Goal: Task Accomplishment & Management: Use online tool/utility

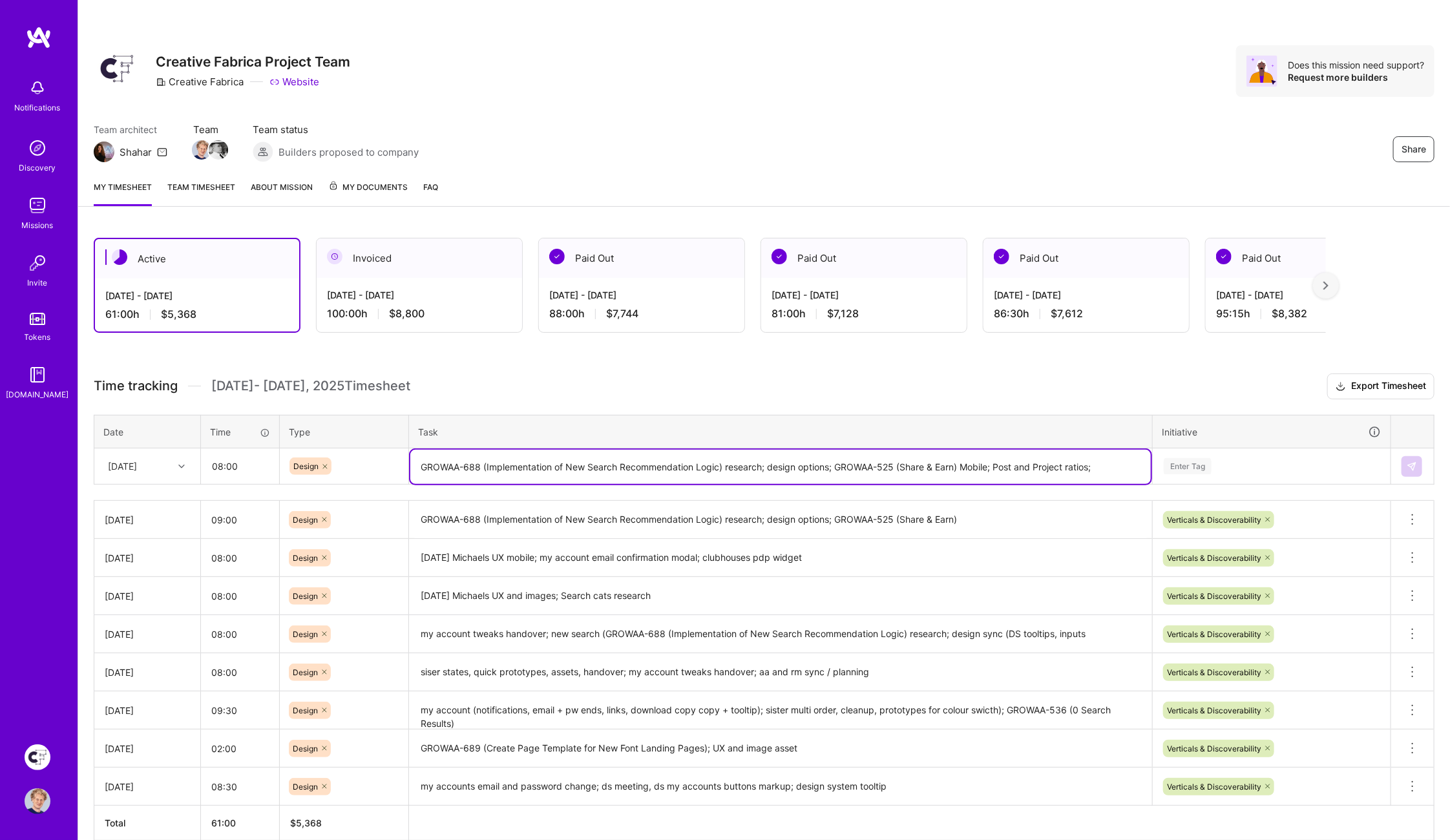
click at [1191, 461] on div "Enter Tag" at bounding box center [1188, 466] width 48 height 20
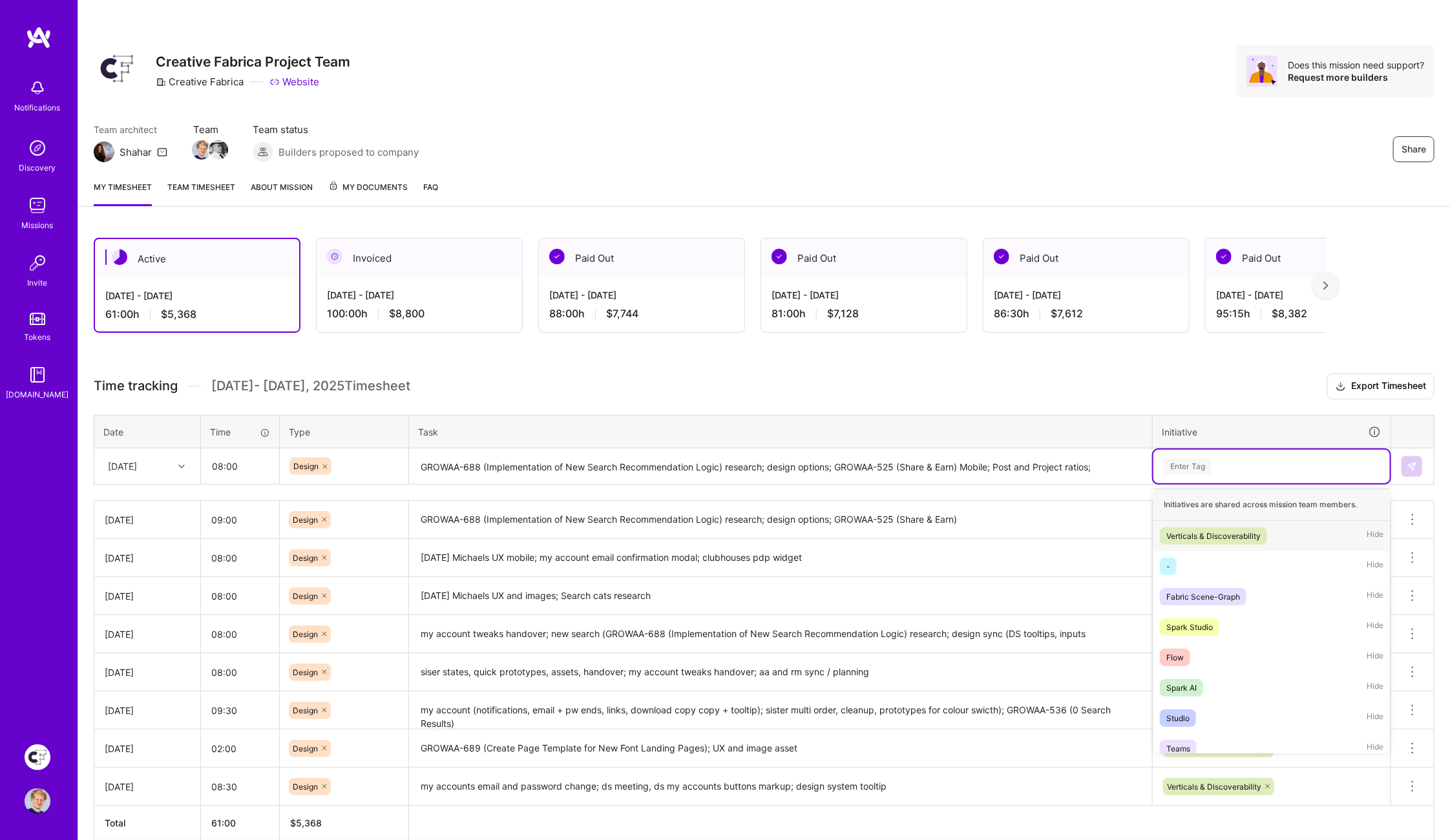
click at [1198, 531] on div "Verticals & Discoverability" at bounding box center [1213, 536] width 95 height 14
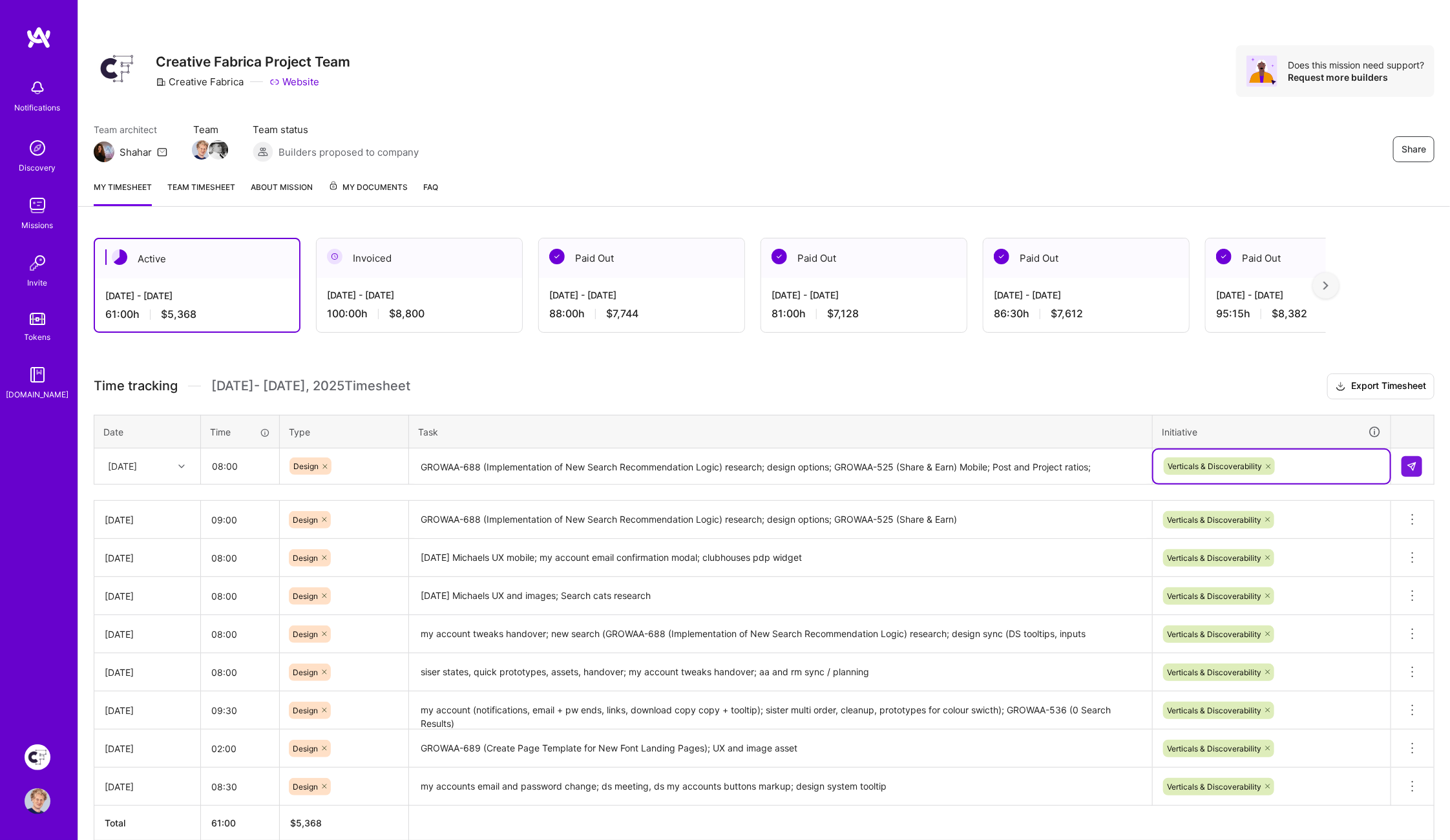
click at [1145, 381] on h3 "Time tracking [DATE] - [DATE] Timesheet Export Timesheet" at bounding box center [764, 386] width 1340 height 26
click at [1408, 465] on img at bounding box center [1412, 467] width 11 height 11
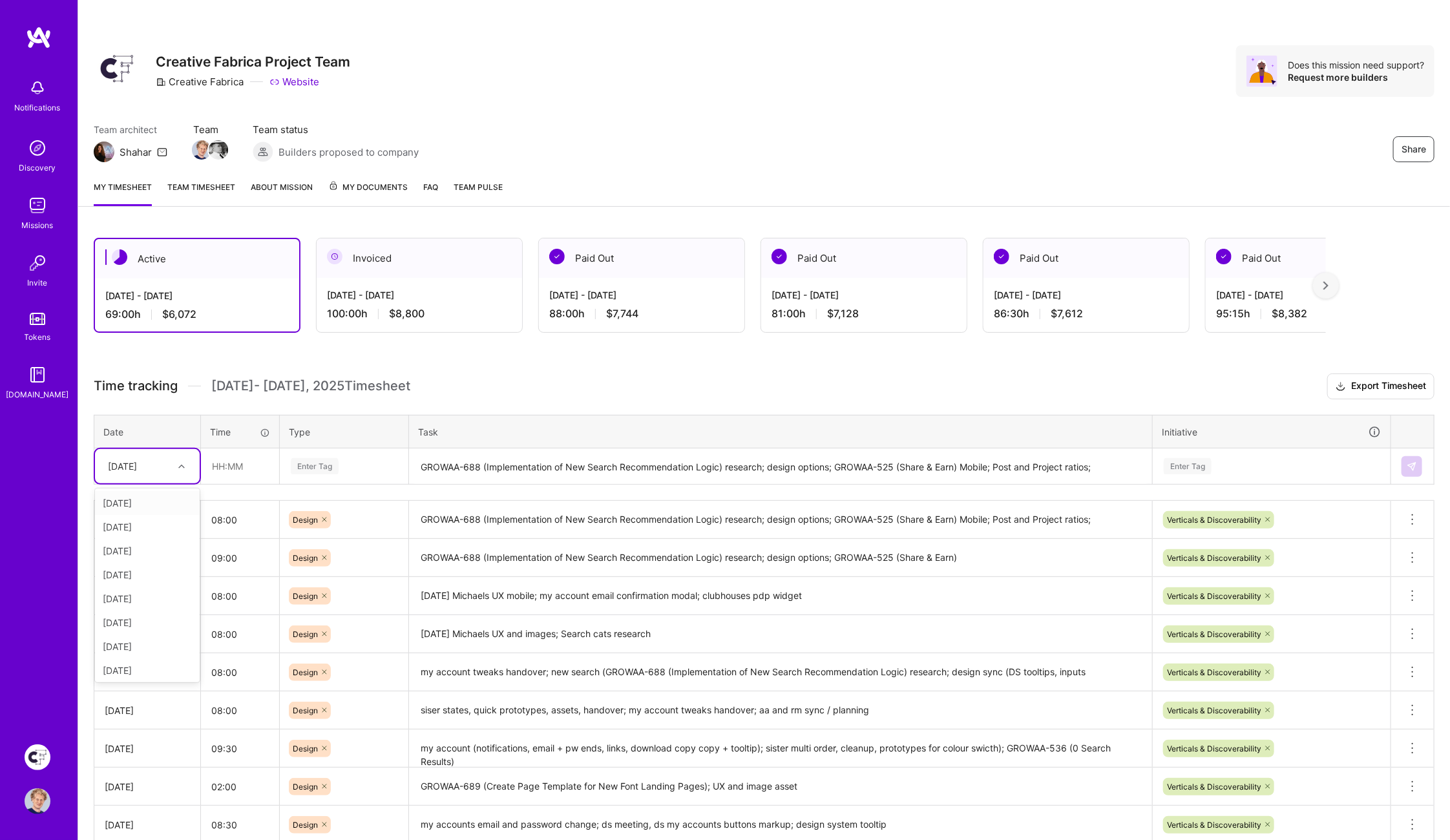
click at [137, 468] on div "[DATE]" at bounding box center [122, 466] width 29 height 14
click at [149, 661] on div "[DATE]" at bounding box center [147, 668] width 104 height 24
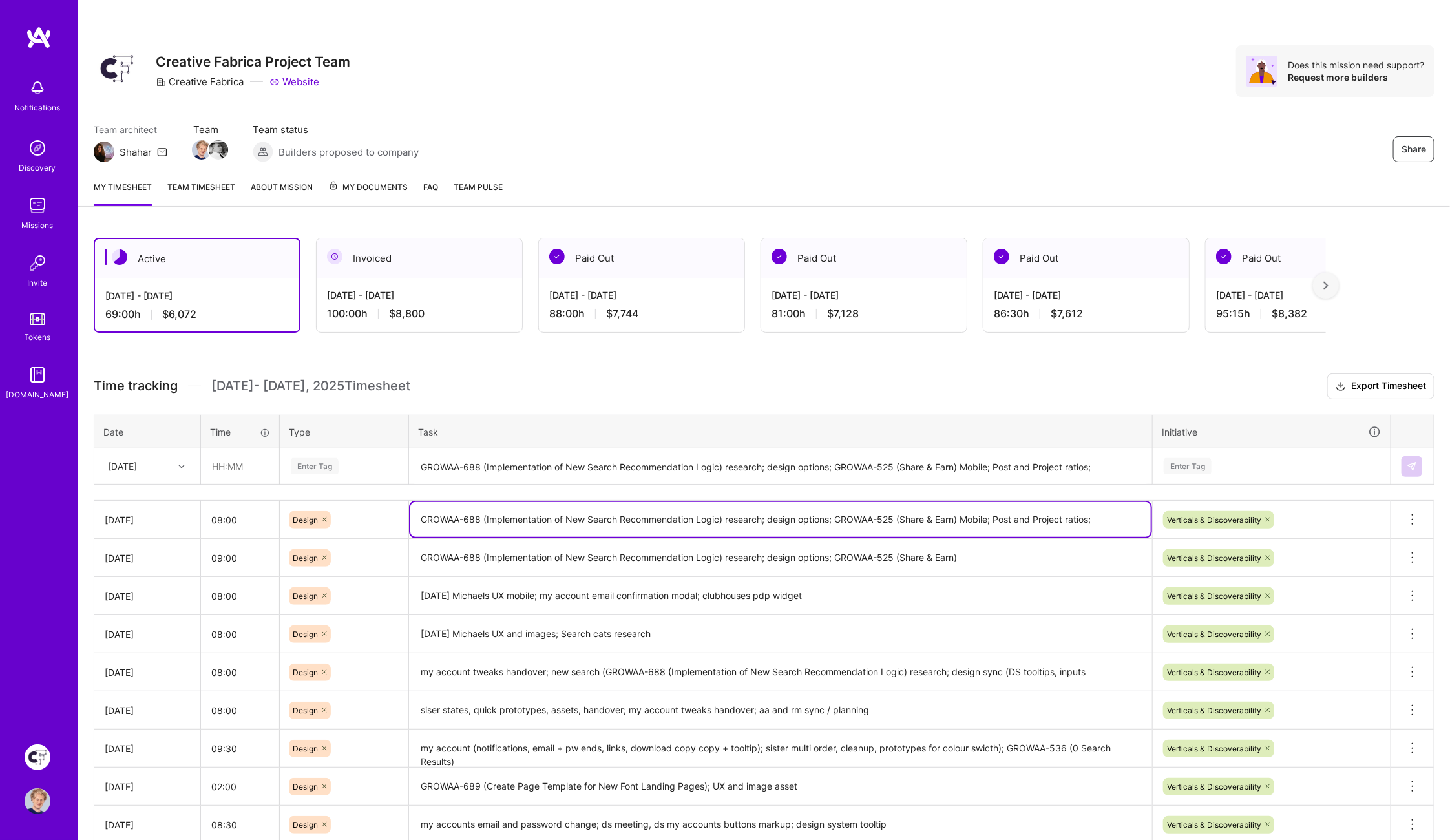
drag, startPoint x: 810, startPoint y: 514, endPoint x: 418, endPoint y: 515, distance: 392.0
click at [417, 515] on textarea "GROWAA-688 (Implementation of New Search Recommendation Logic) research; design…" at bounding box center [781, 519] width 740 height 35
click at [451, 471] on textarea "GROWAA-688 (Implementation of New Search Recommendation Logic) research; design…" at bounding box center [781, 467] width 740 height 34
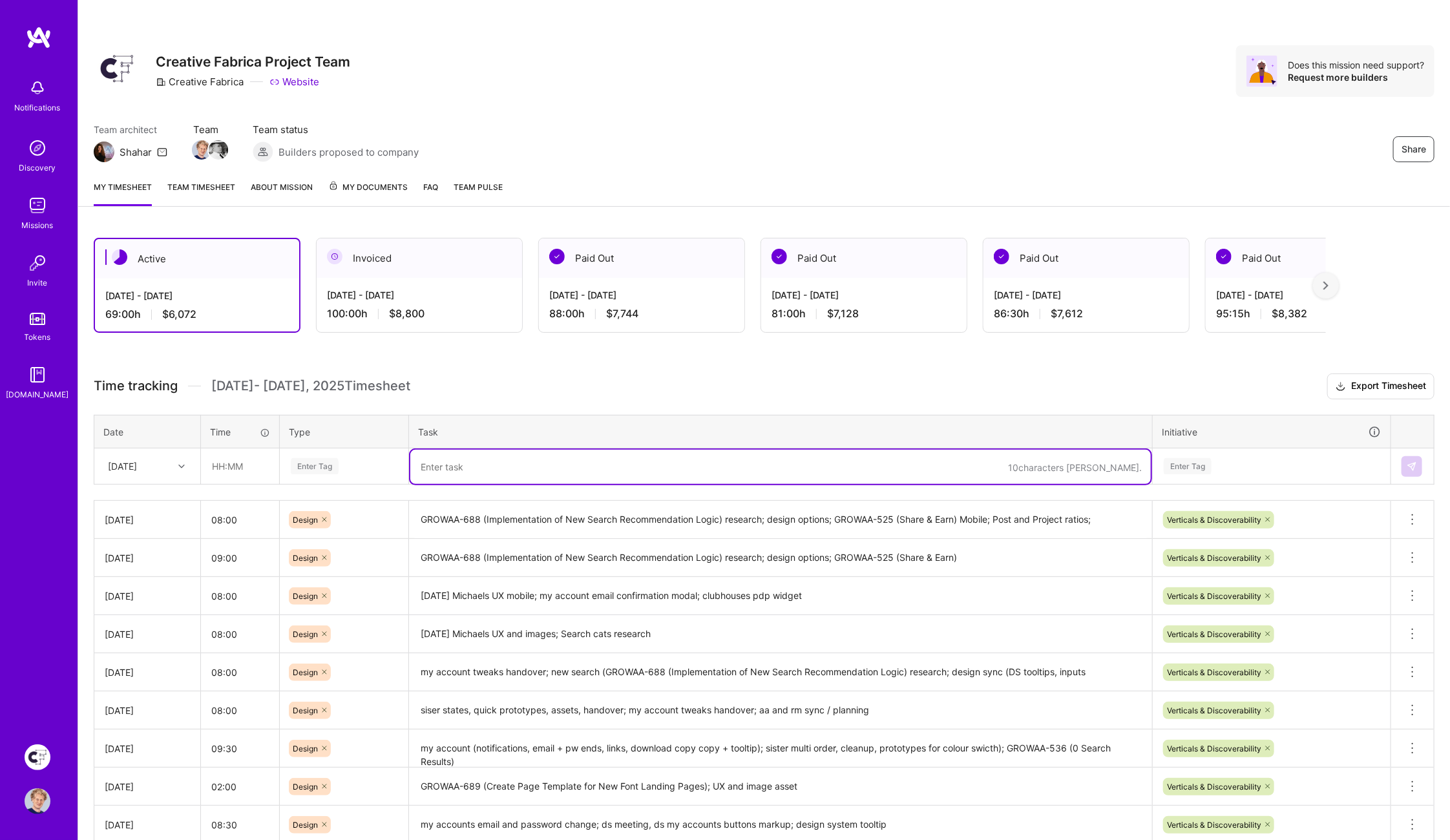
paste textarea "GROWAA-688 (Implementation of New Search Recommendation Logic) research; design…"
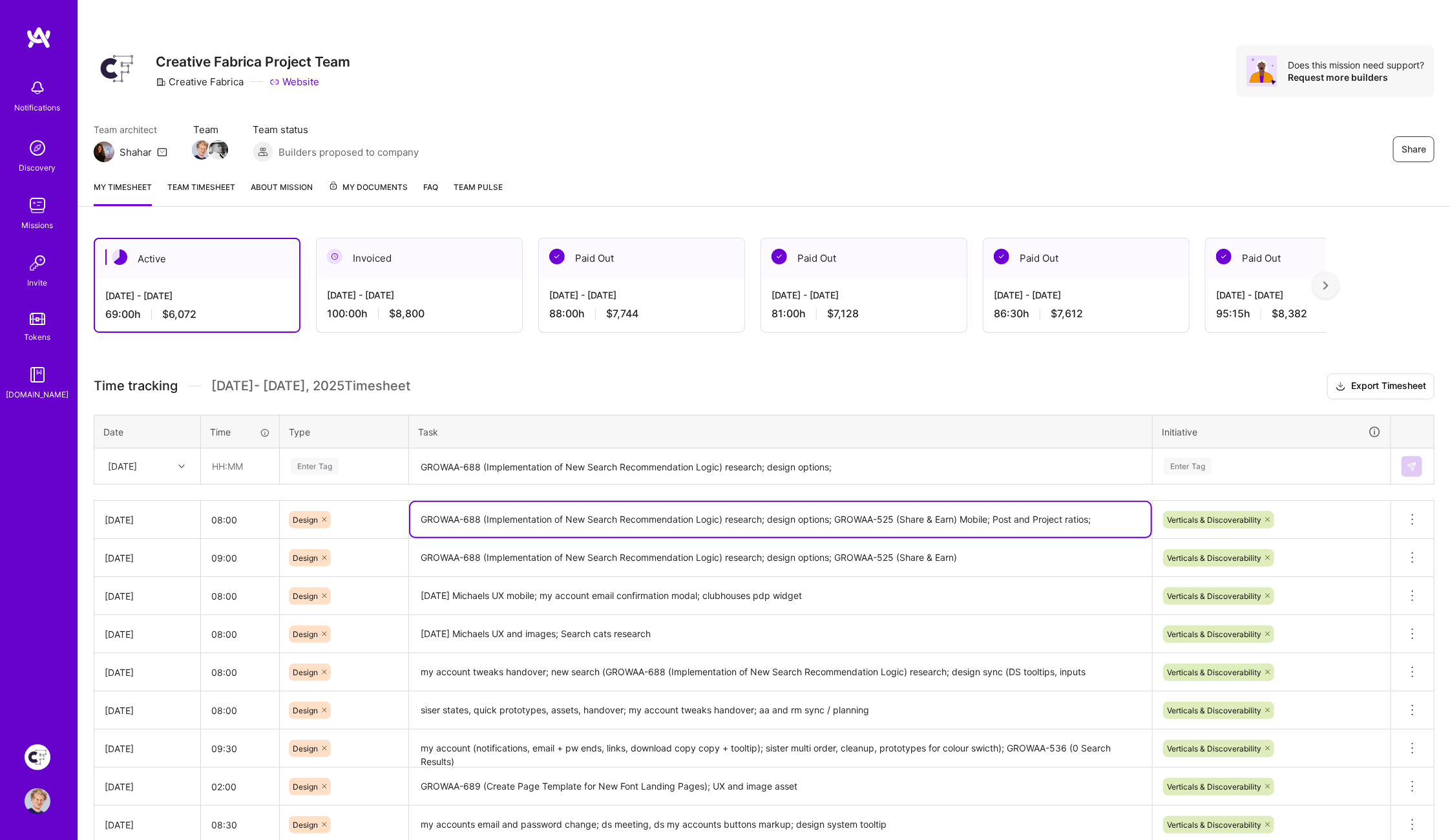
drag, startPoint x: 991, startPoint y: 514, endPoint x: 843, endPoint y: 511, distance: 148.0
click at [839, 514] on textarea "GROWAA-688 (Implementation of New Search Recommendation Logic) research; design…" at bounding box center [781, 519] width 740 height 35
click at [858, 470] on textarea "GROWAA-688 (Implementation of New Search Recommendation Logic) research; design…" at bounding box center [781, 467] width 740 height 34
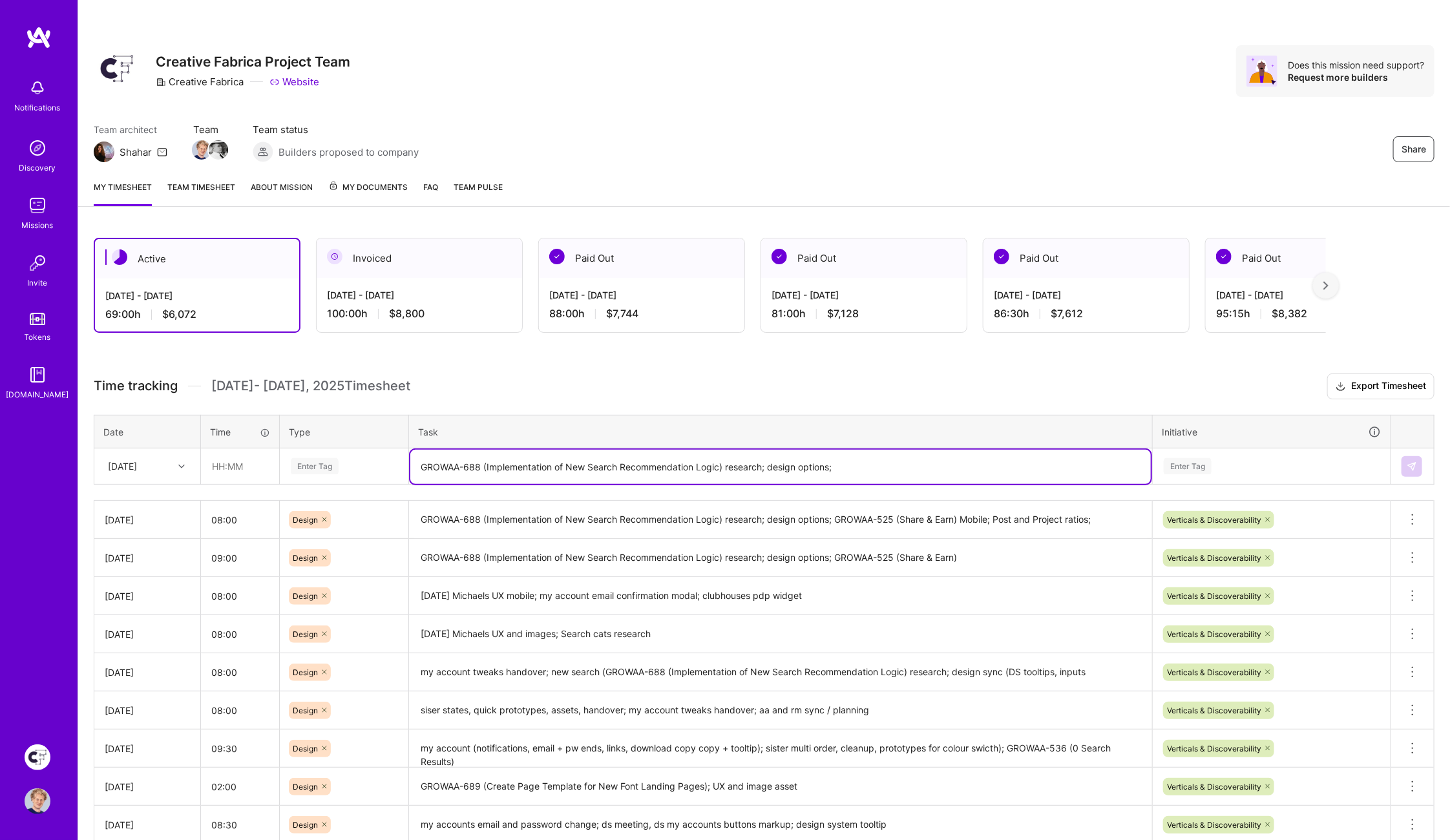
paste textarea "GROWAA-525 (Share & Earn) Mobile"
type textarea "GROWAA-688 (Implementation of New Search Recommendation Logic) research; design…"
click at [249, 462] on input "text" at bounding box center [240, 466] width 77 height 34
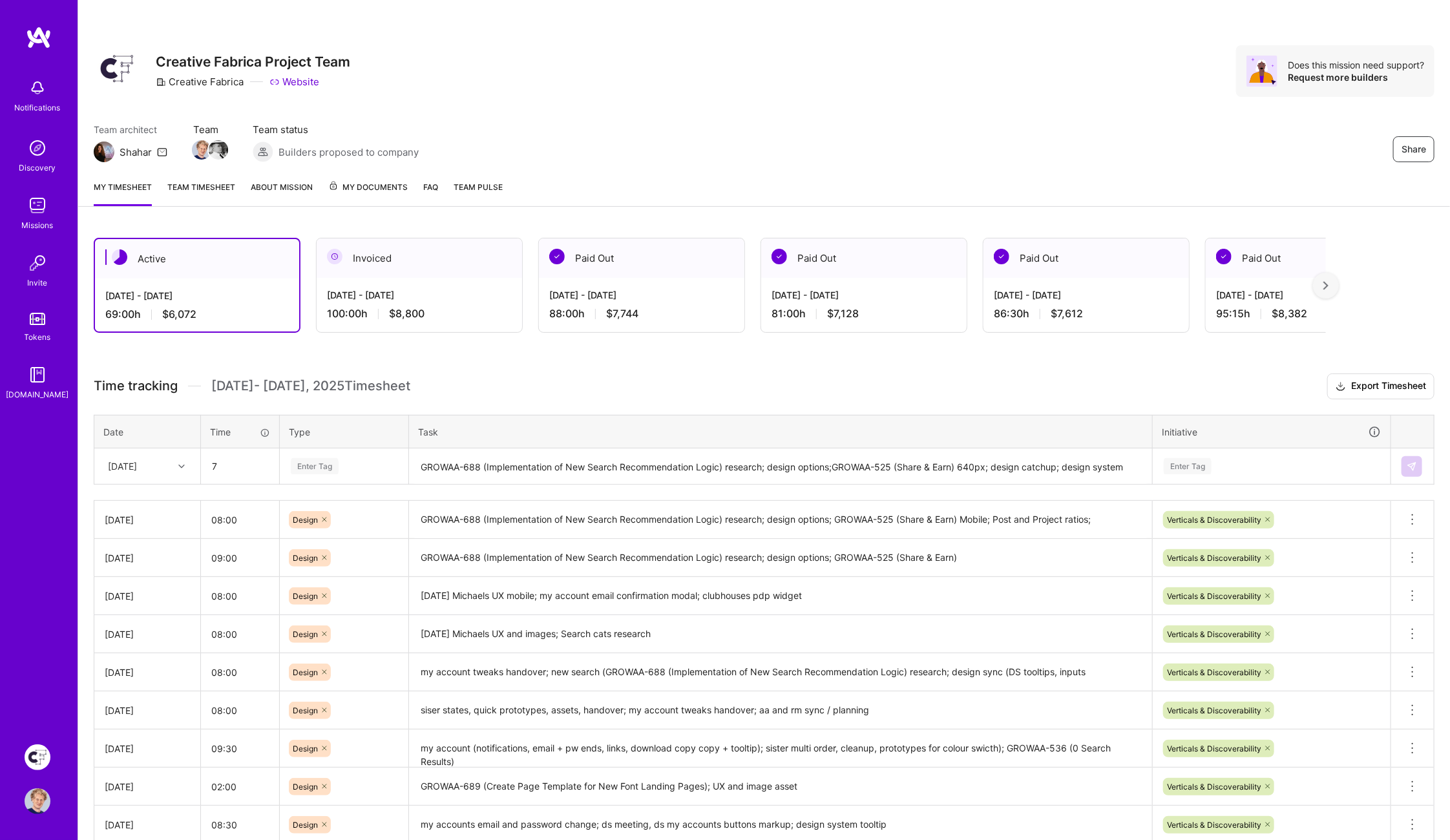
type input "07:00"
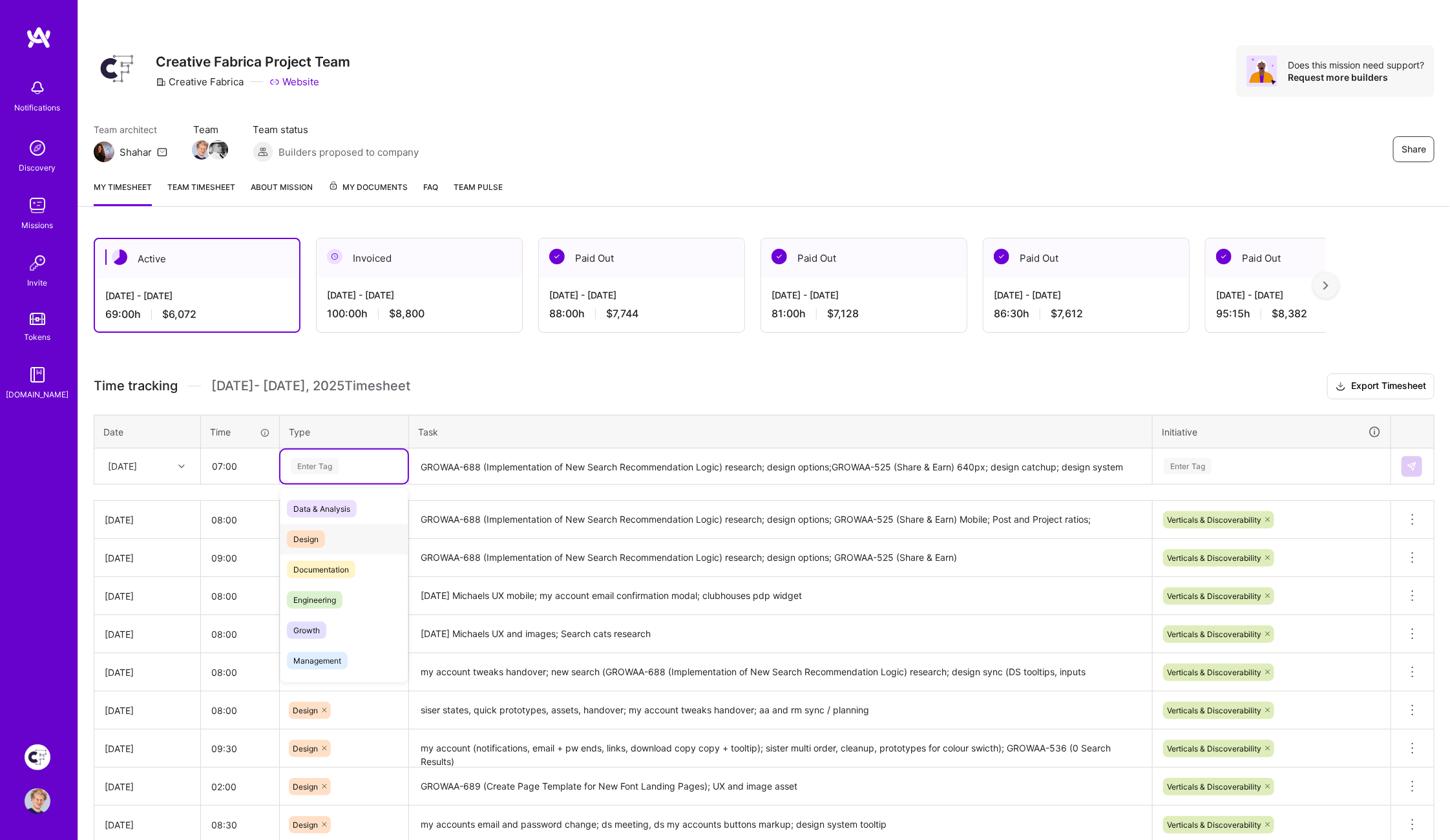
click at [308, 535] on span "Design" at bounding box center [306, 539] width 38 height 17
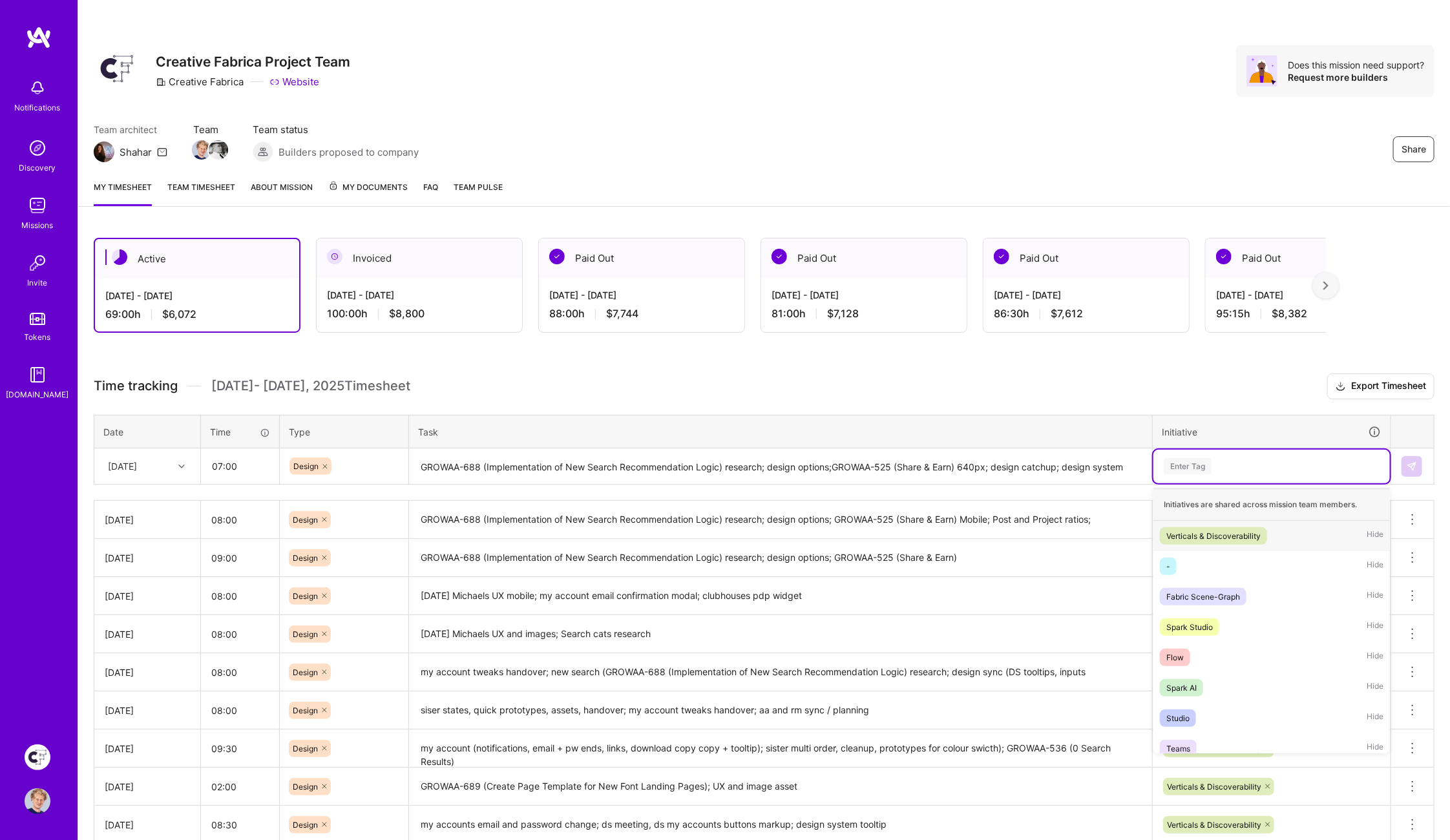
click at [1187, 467] on div "Enter Tag" at bounding box center [1188, 466] width 48 height 20
click at [1198, 529] on div "Verticals & Discoverability" at bounding box center [1213, 536] width 95 height 14
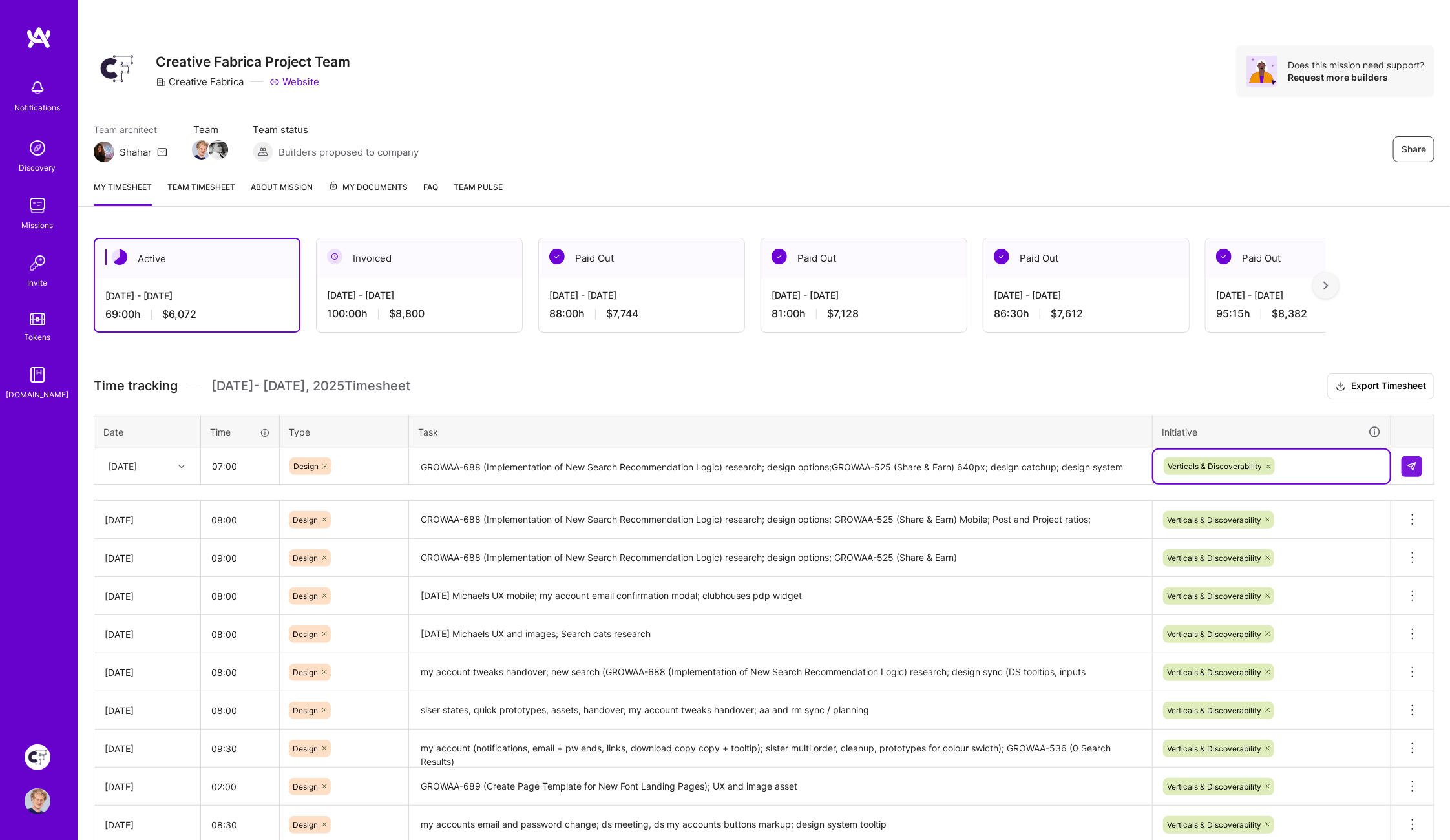
click at [1215, 397] on h3 "Time tracking [DATE] - [DATE] Timesheet Export Timesheet" at bounding box center [764, 386] width 1340 height 26
click at [1417, 465] on img at bounding box center [1412, 467] width 11 height 11
